Goal: Information Seeking & Learning: Learn about a topic

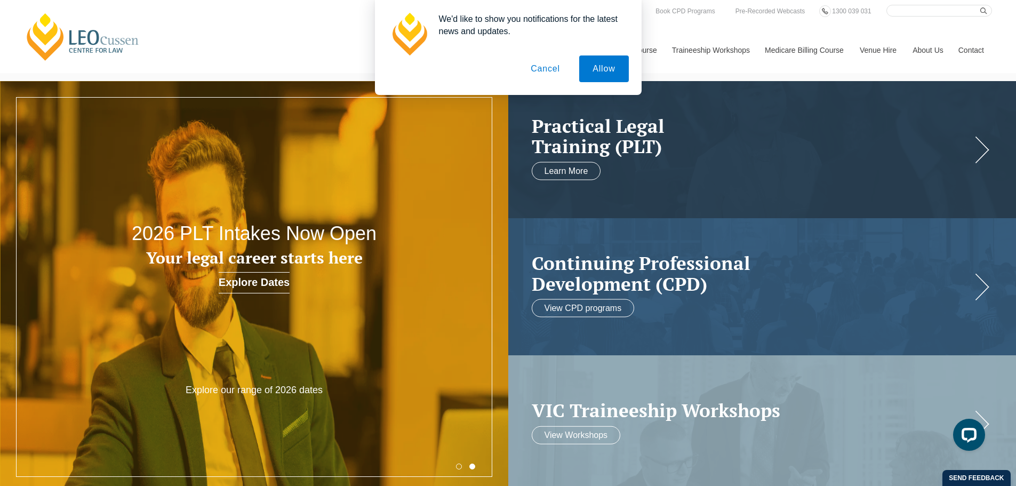
click at [552, 68] on button "Cancel" at bounding box center [546, 68] width 56 height 27
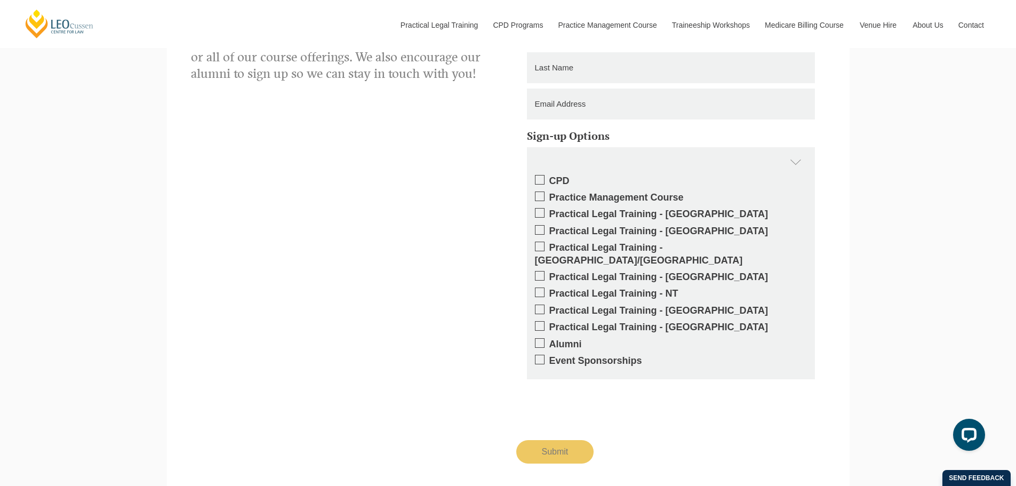
scroll to position [2011, 0]
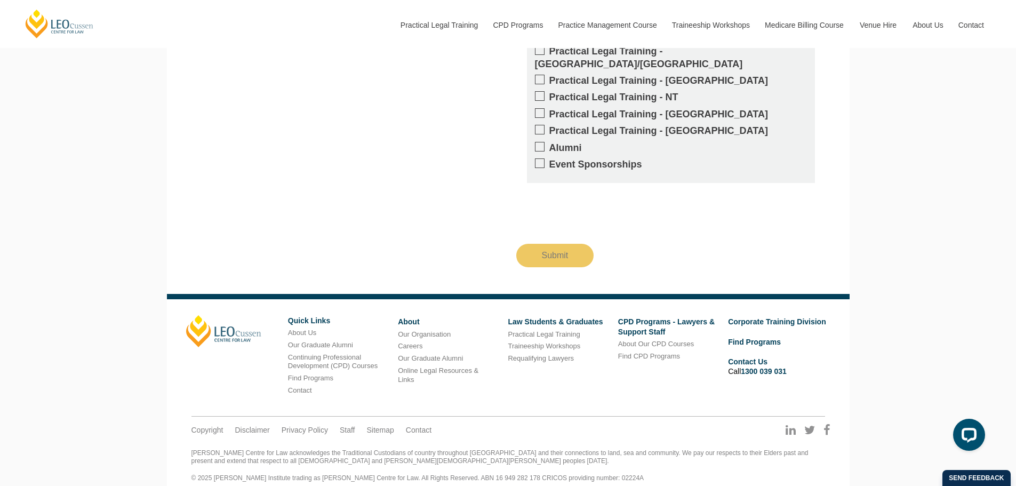
click at [234, 321] on link "[PERSON_NAME]" at bounding box center [223, 331] width 75 height 32
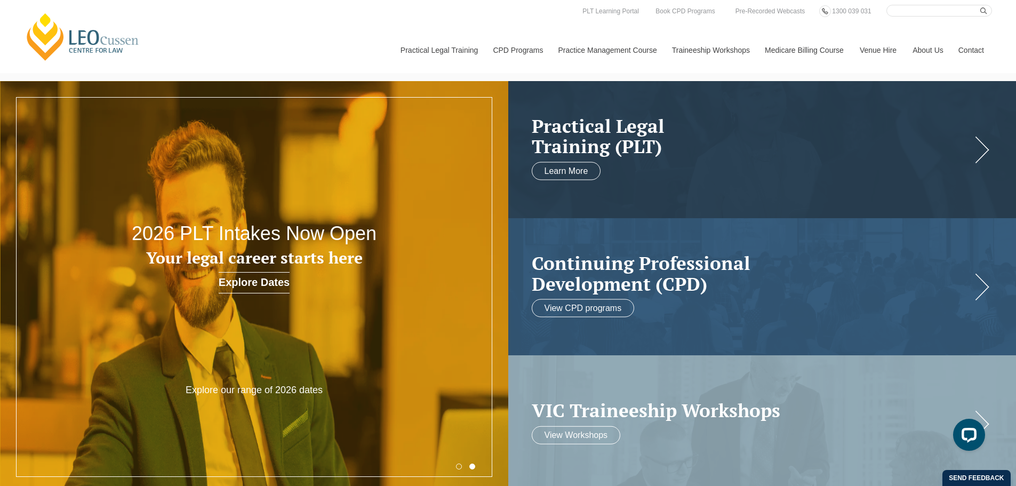
click at [86, 28] on link "[PERSON_NAME] Centre for Law" at bounding box center [83, 37] width 118 height 50
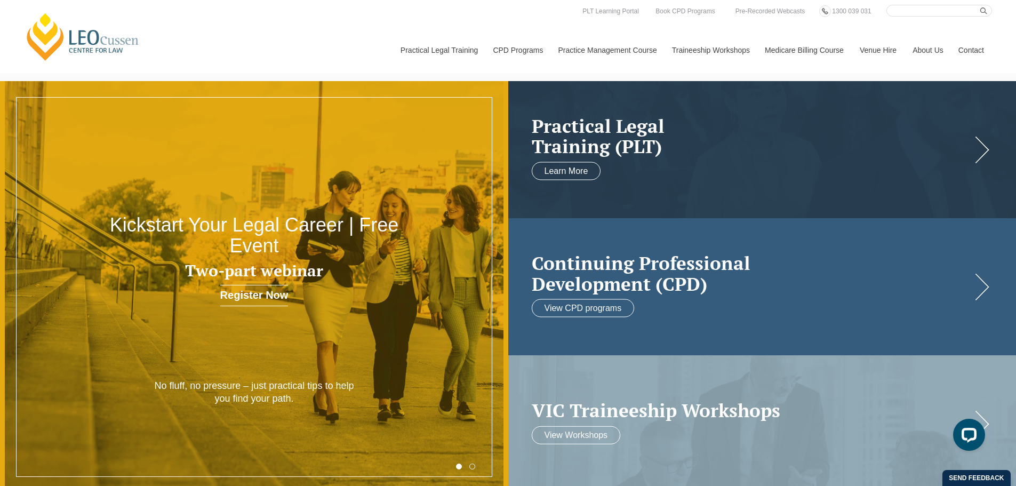
click at [983, 287] on div "Continuing Professional Development (CPD) View CPD programs" at bounding box center [763, 286] width 509 height 137
